Goal: Information Seeking & Learning: Check status

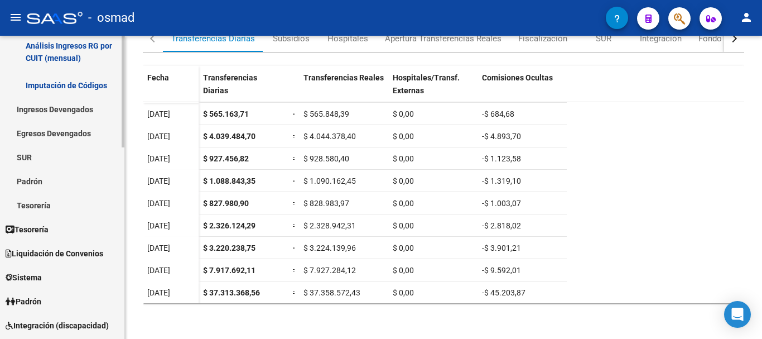
scroll to position [325, 0]
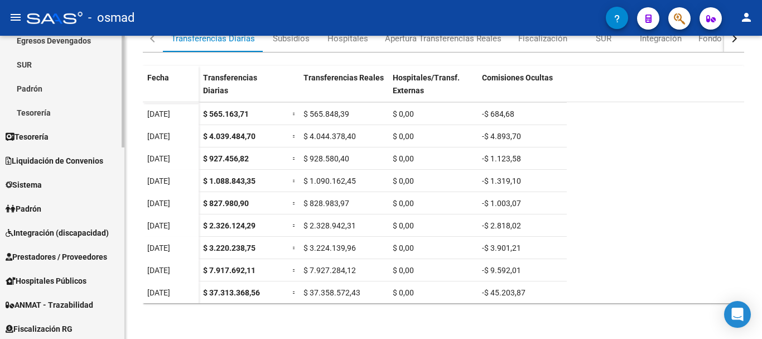
click at [54, 158] on span "Liquidación de Convenios" at bounding box center [55, 161] width 98 height 12
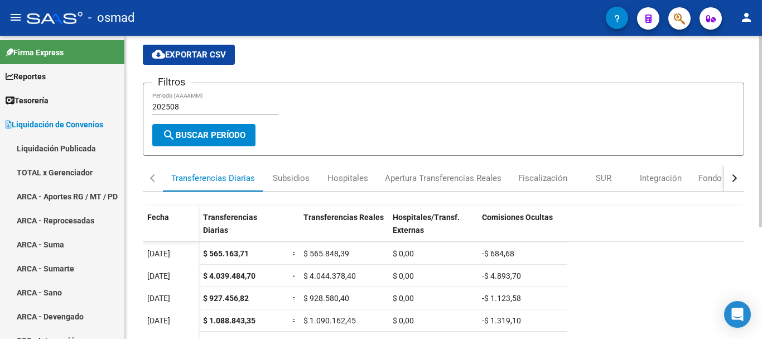
scroll to position [0, 0]
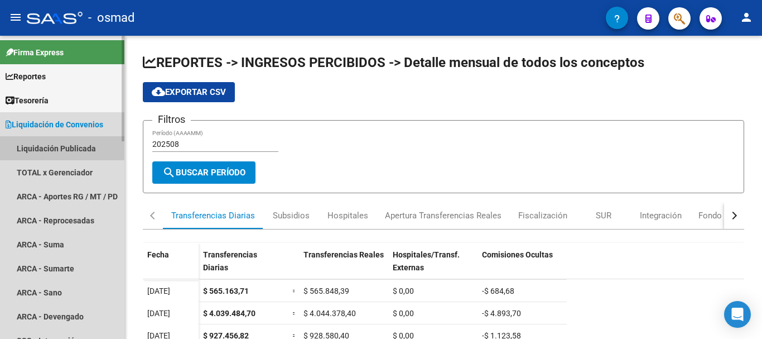
click at [55, 151] on link "Liquidación Publicada" at bounding box center [62, 148] width 124 height 24
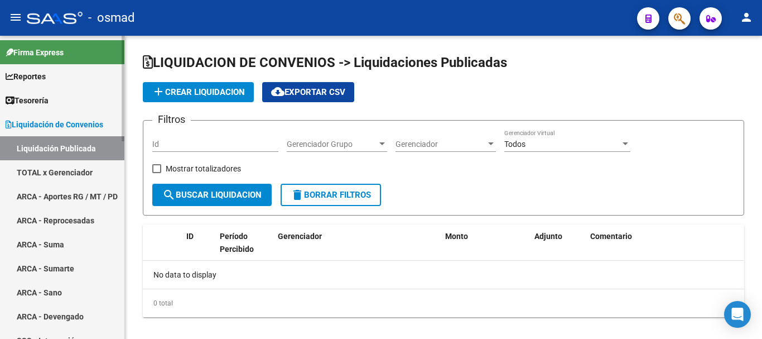
checkbox input "true"
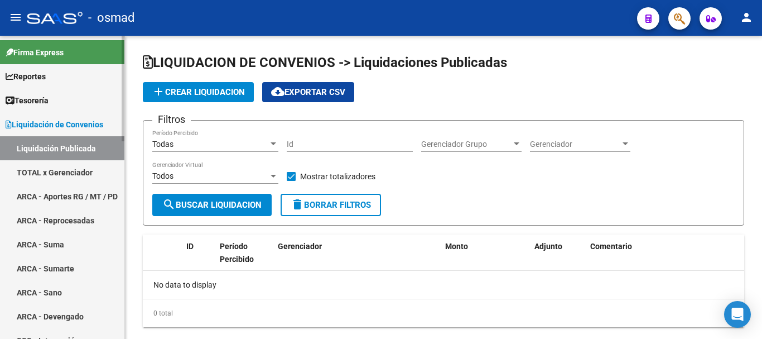
click at [40, 174] on link "TOTAL x Gerenciador" at bounding box center [62, 172] width 124 height 24
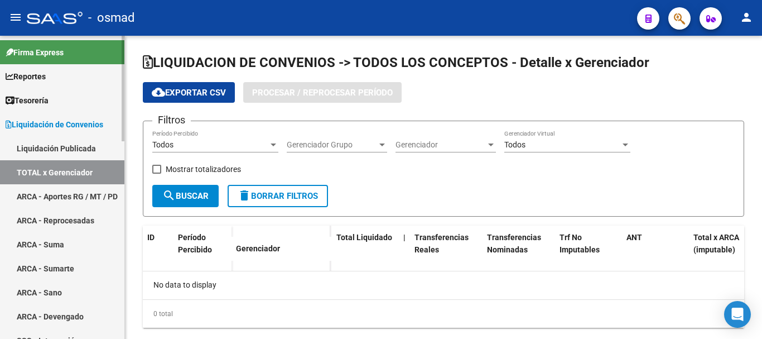
checkbox input "true"
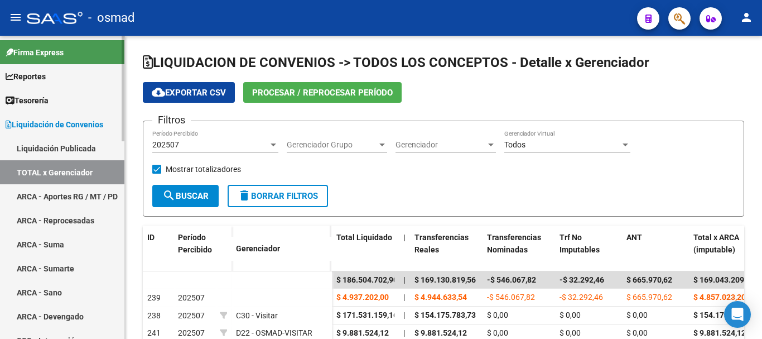
click at [64, 152] on link "Liquidación Publicada" at bounding box center [62, 148] width 124 height 24
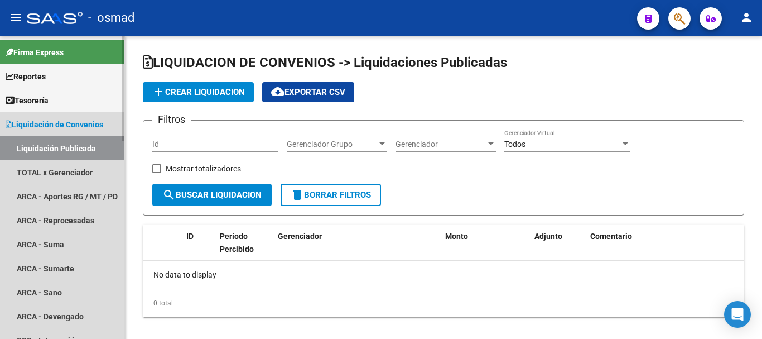
checkbox input "true"
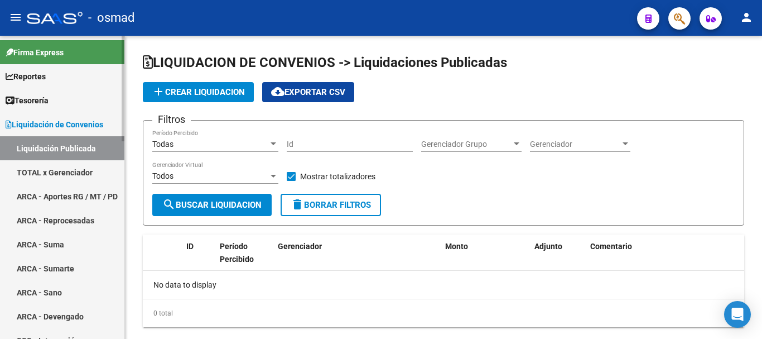
click at [70, 173] on link "TOTAL x Gerenciador" at bounding box center [62, 172] width 124 height 24
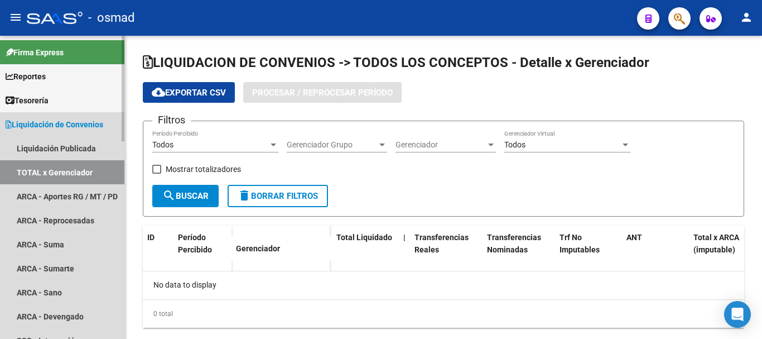
checkbox input "true"
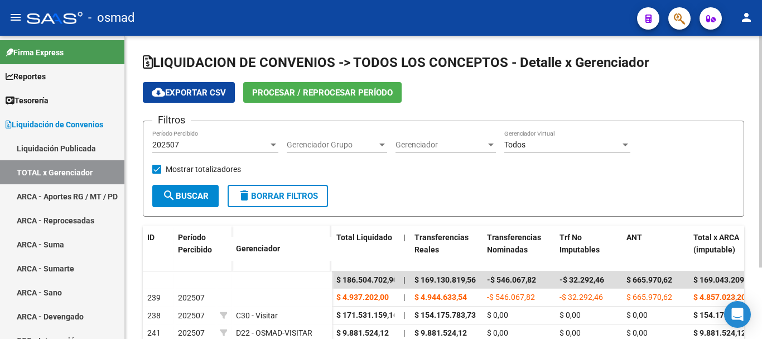
click at [329, 94] on span "Procesar / Reprocesar período" at bounding box center [322, 93] width 141 height 10
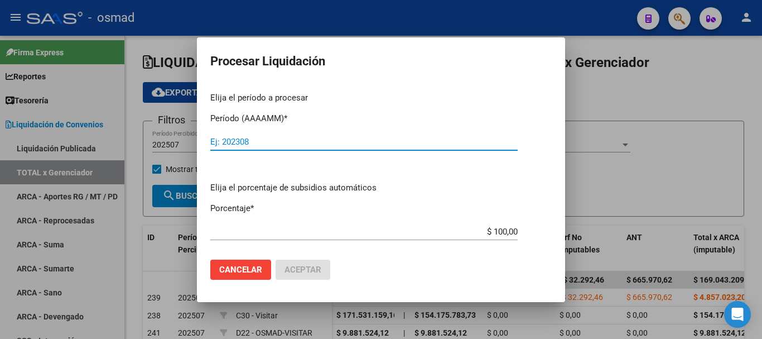
click at [699, 106] on div at bounding box center [381, 169] width 762 height 339
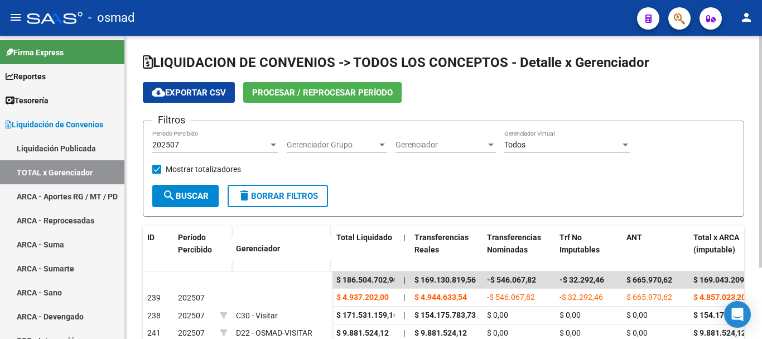
click at [285, 93] on span "Procesar / Reprocesar período" at bounding box center [322, 93] width 141 height 10
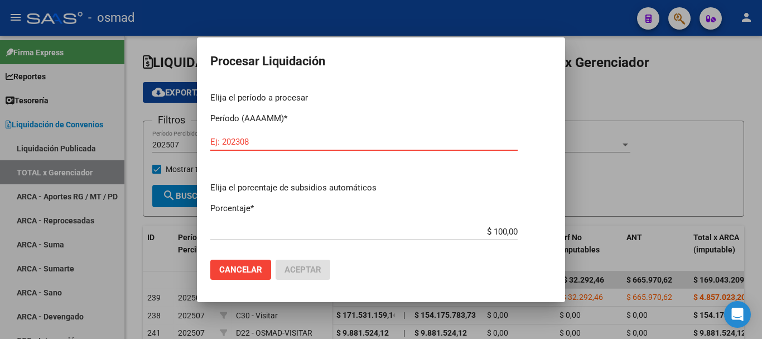
click at [367, 21] on div at bounding box center [381, 169] width 762 height 339
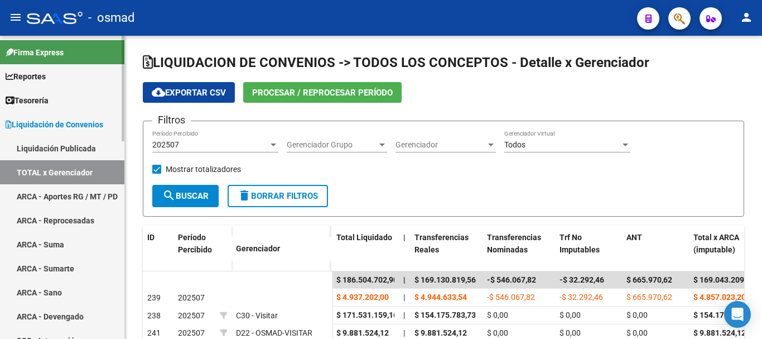
click at [79, 171] on link "TOTAL x Gerenciador" at bounding box center [62, 172] width 124 height 24
click at [300, 87] on span "Procesar / Reprocesar período" at bounding box center [322, 92] width 141 height 10
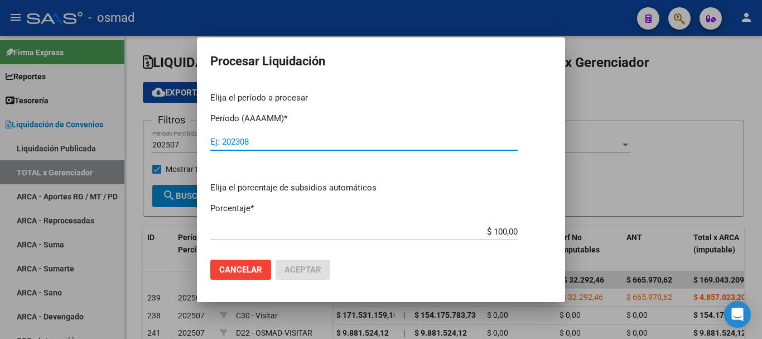
click at [480, 22] on div at bounding box center [381, 169] width 762 height 339
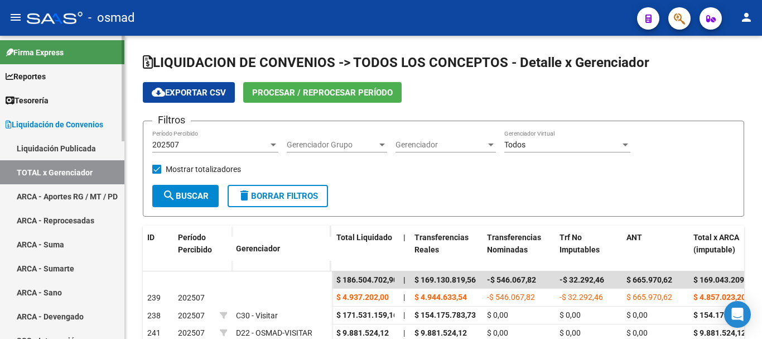
click at [45, 105] on span "Tesorería" at bounding box center [27, 100] width 43 height 12
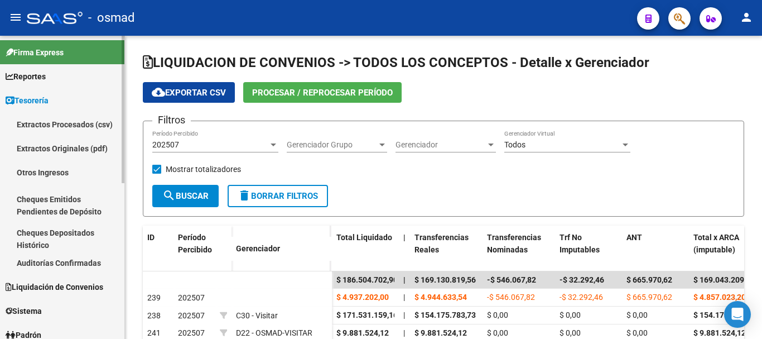
click at [52, 65] on link "Reportes" at bounding box center [62, 76] width 124 height 24
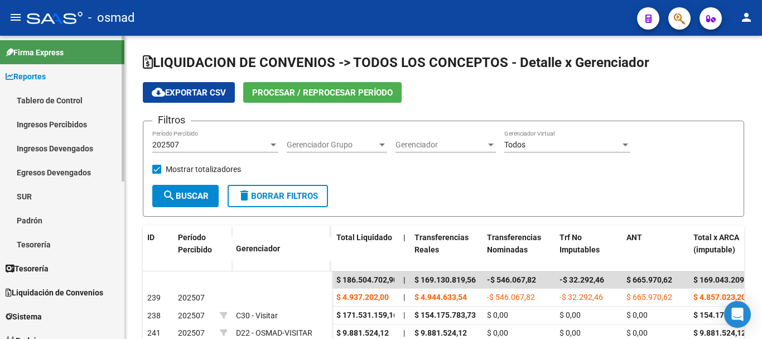
click at [56, 126] on link "Ingresos Percibidos" at bounding box center [62, 124] width 124 height 24
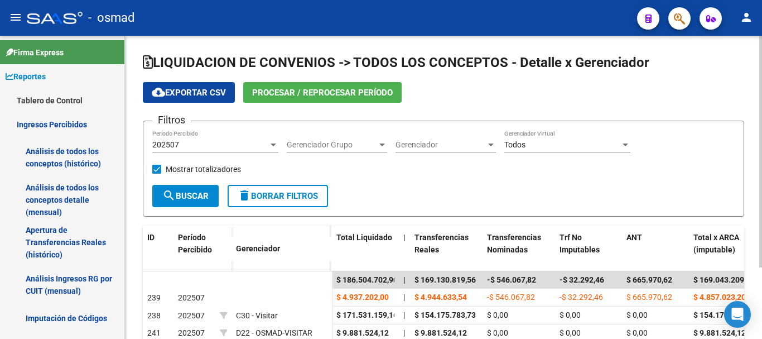
click at [196, 195] on span "search Buscar" at bounding box center [185, 196] width 46 height 10
click at [47, 148] on link "Análisis de todos los conceptos (histórico)" at bounding box center [62, 157] width 124 height 42
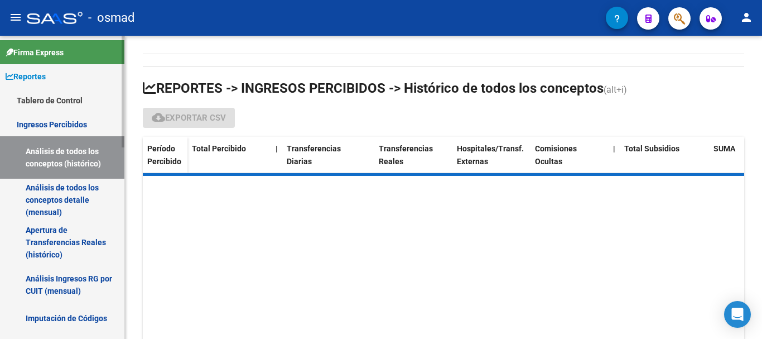
click at [27, 196] on link "Análisis de todos los conceptos detalle (mensual)" at bounding box center [62, 200] width 124 height 42
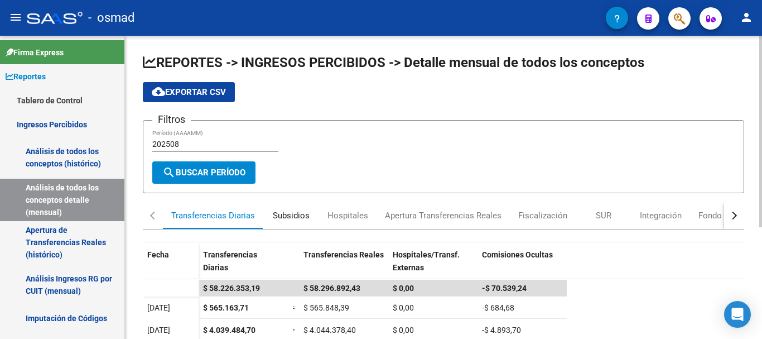
click at [296, 218] on div "Subsidios" at bounding box center [291, 215] width 37 height 12
